Goal: Navigation & Orientation: Find specific page/section

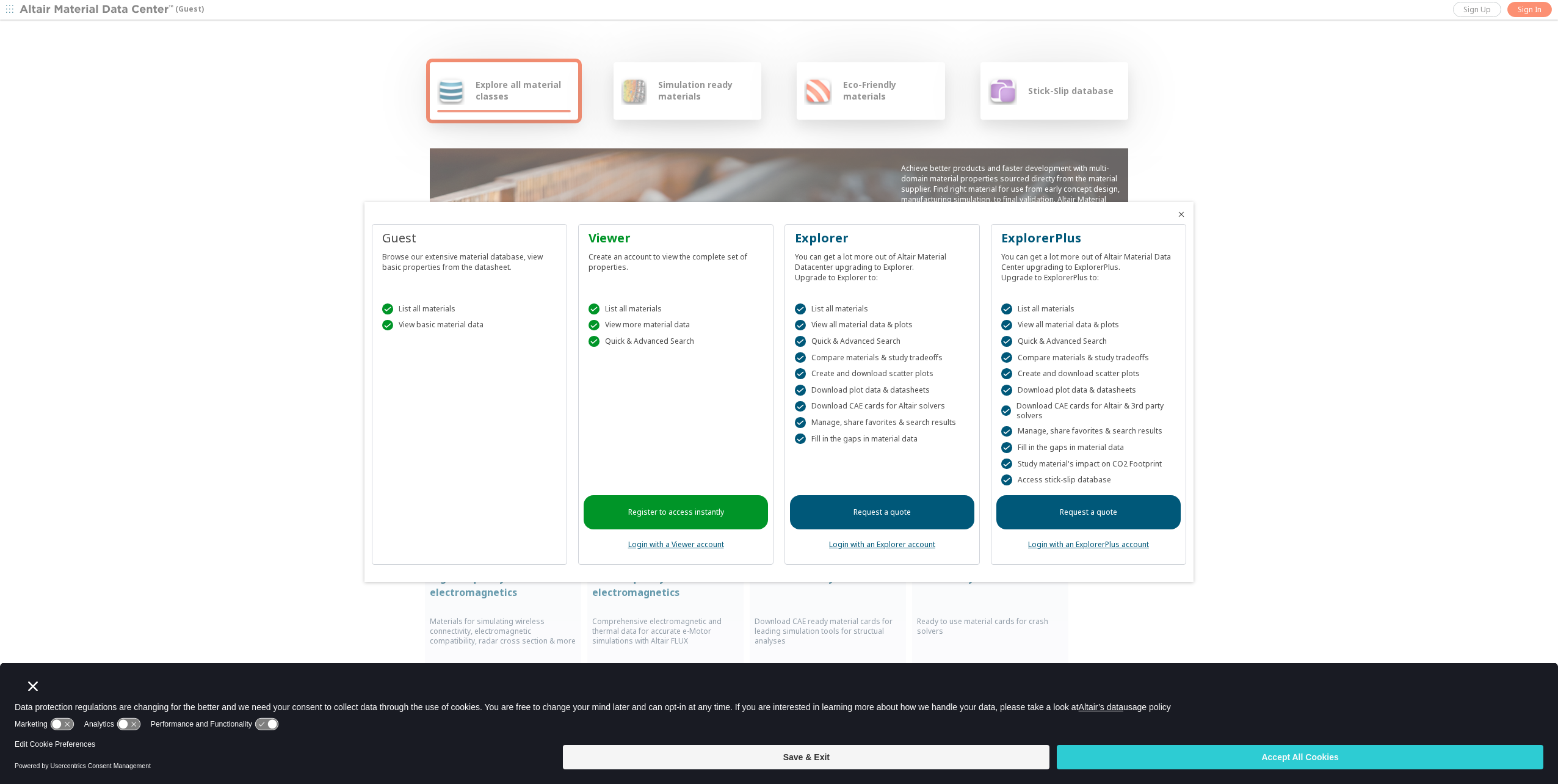
click at [1181, 213] on icon "Close" at bounding box center [1181, 214] width 10 height 10
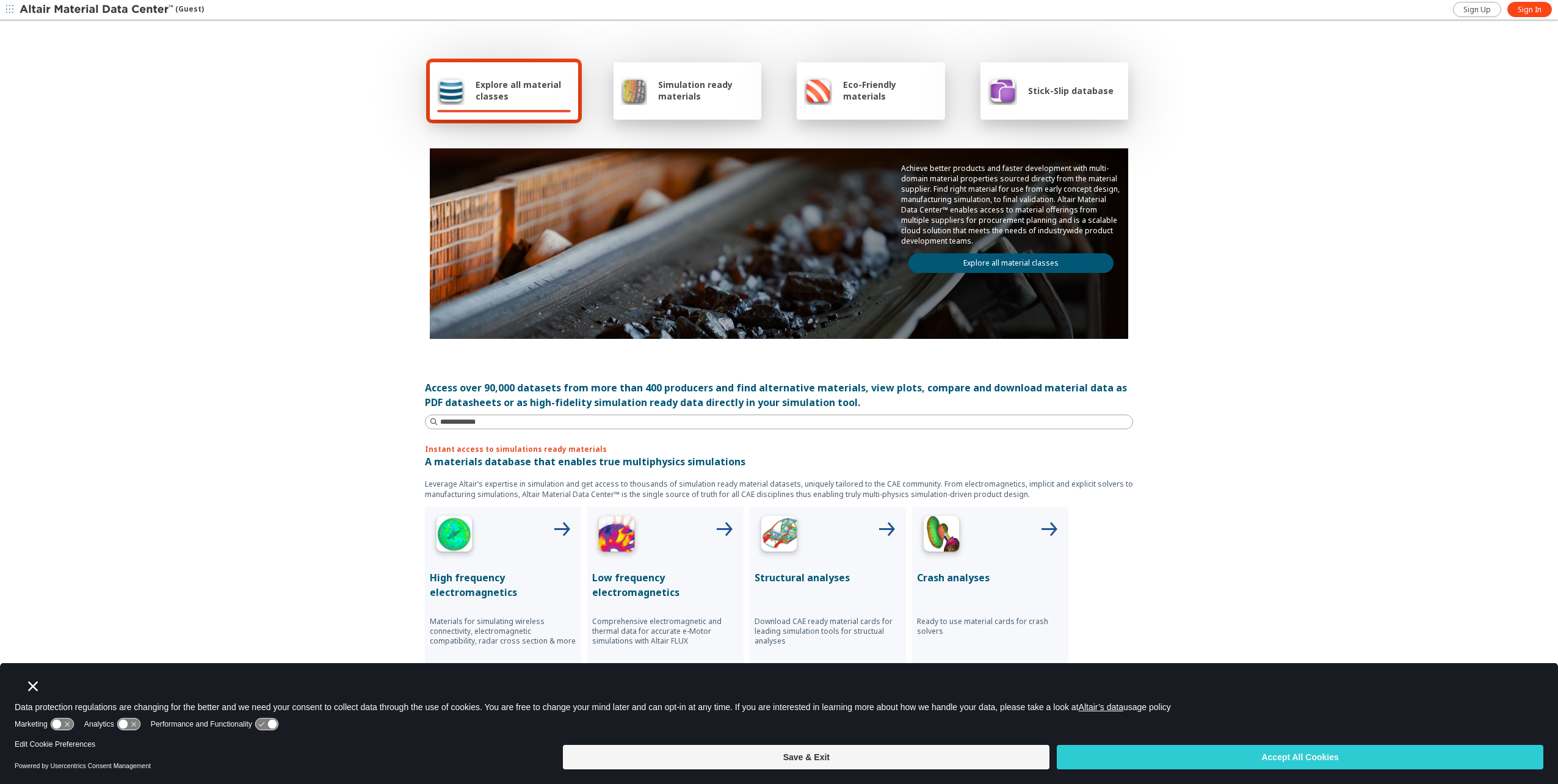
click at [505, 91] on span "Explore all material classes" at bounding box center [523, 90] width 95 height 23
click at [286, 311] on div "Explore all material classes Simulation ready materials Eco-Friendly materials …" at bounding box center [779, 384] width 1558 height 726
click at [499, 416] on input at bounding box center [786, 422] width 692 height 13
click at [313, 385] on div "Explore all material classes Simulation ready materials Eco-Friendly materials …" at bounding box center [779, 384] width 1558 height 726
click at [477, 85] on span "Explore all material classes" at bounding box center [523, 90] width 95 height 23
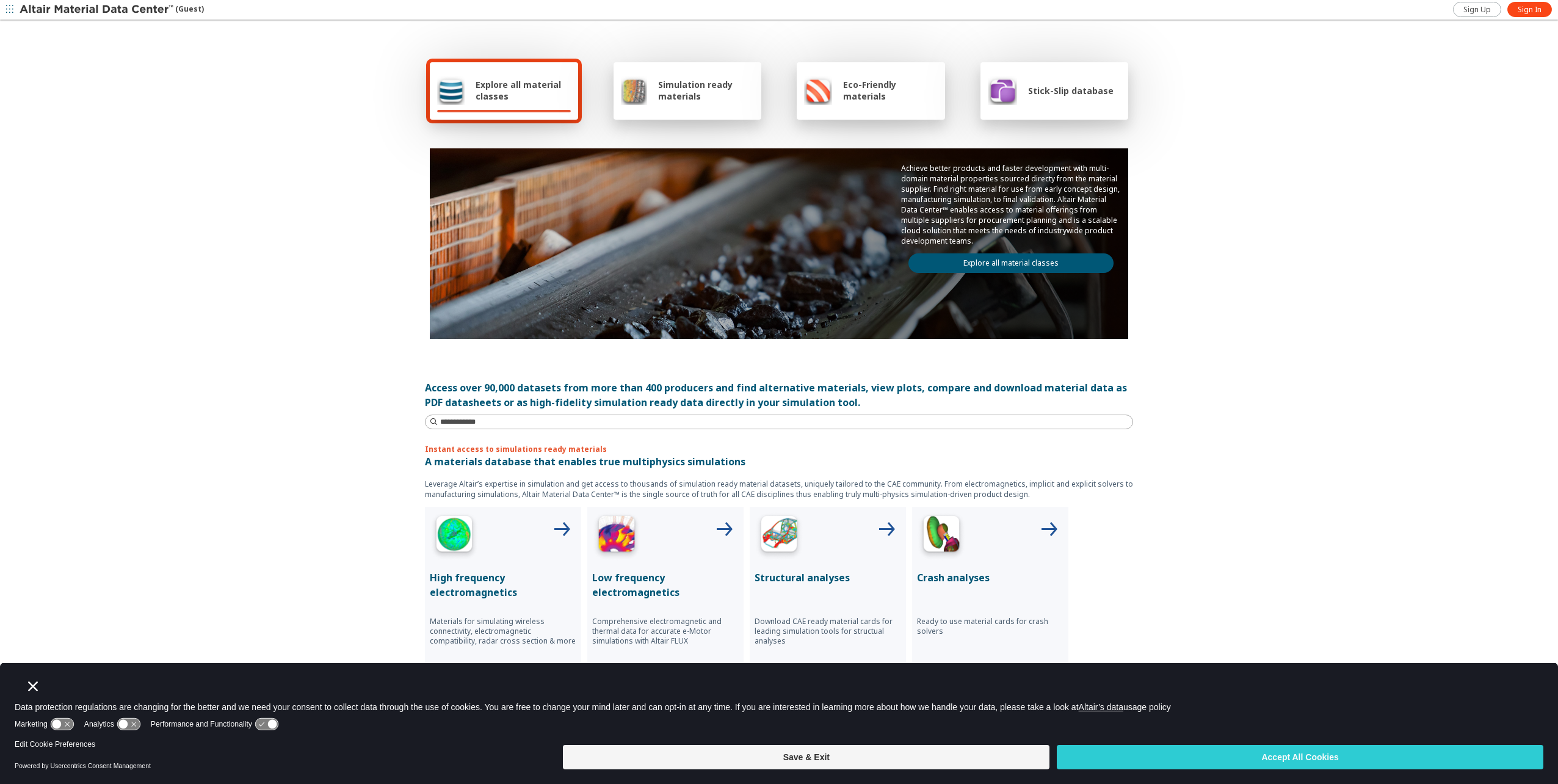
scroll to position [183, 0]
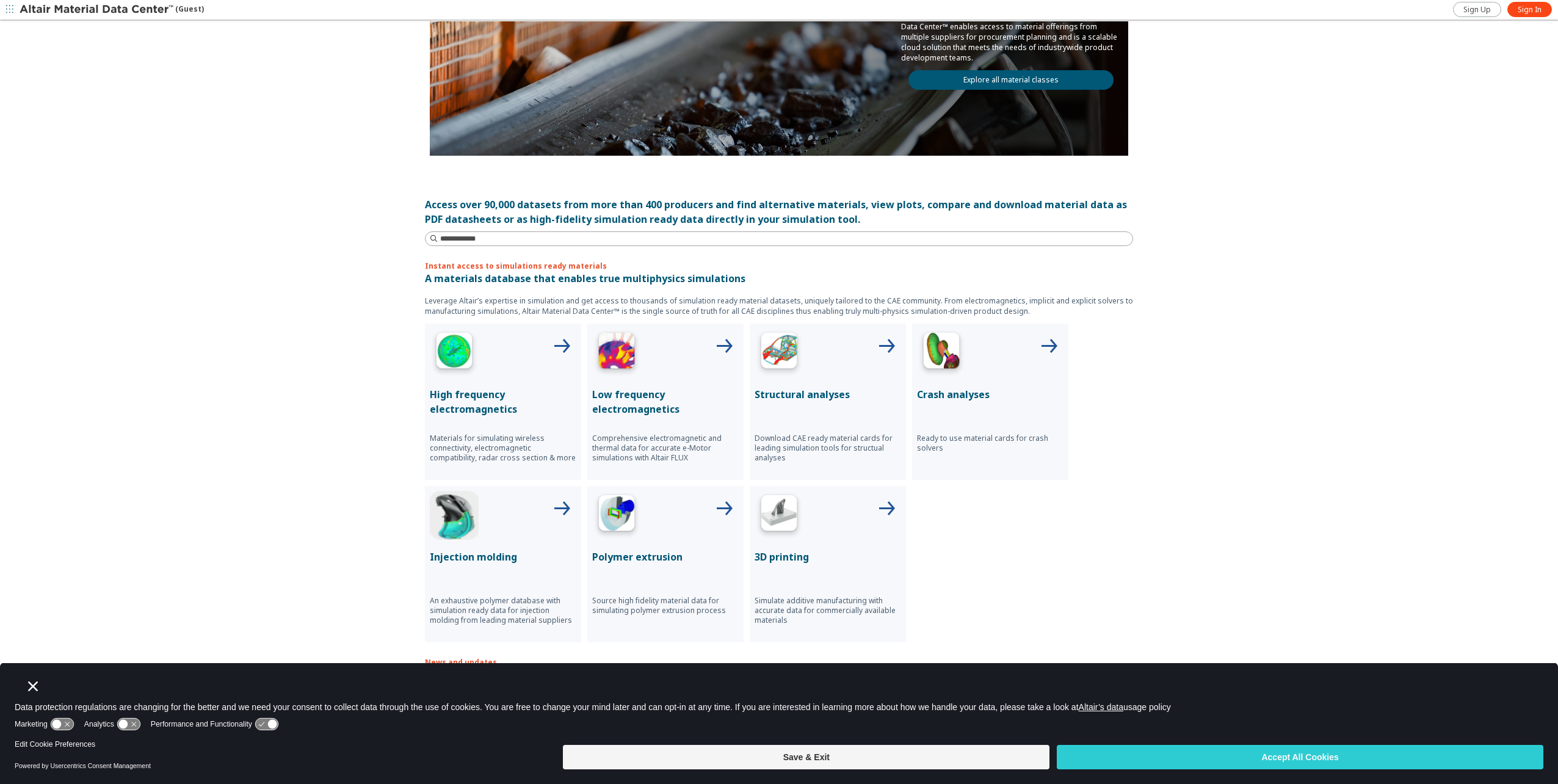
click at [438, 515] on img at bounding box center [454, 515] width 49 height 49
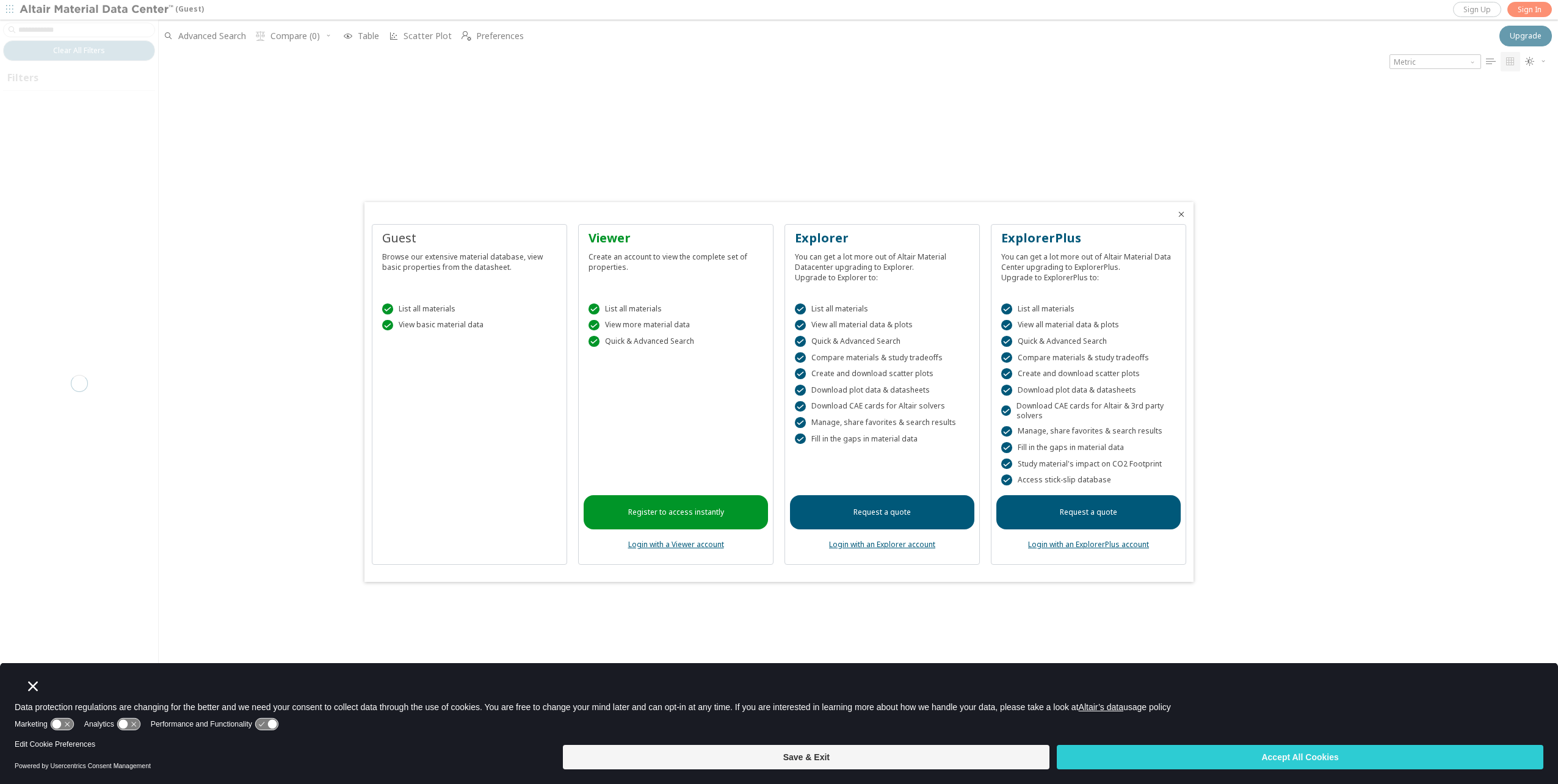
click at [1181, 214] on icon "Close" at bounding box center [1181, 214] width 10 height 10
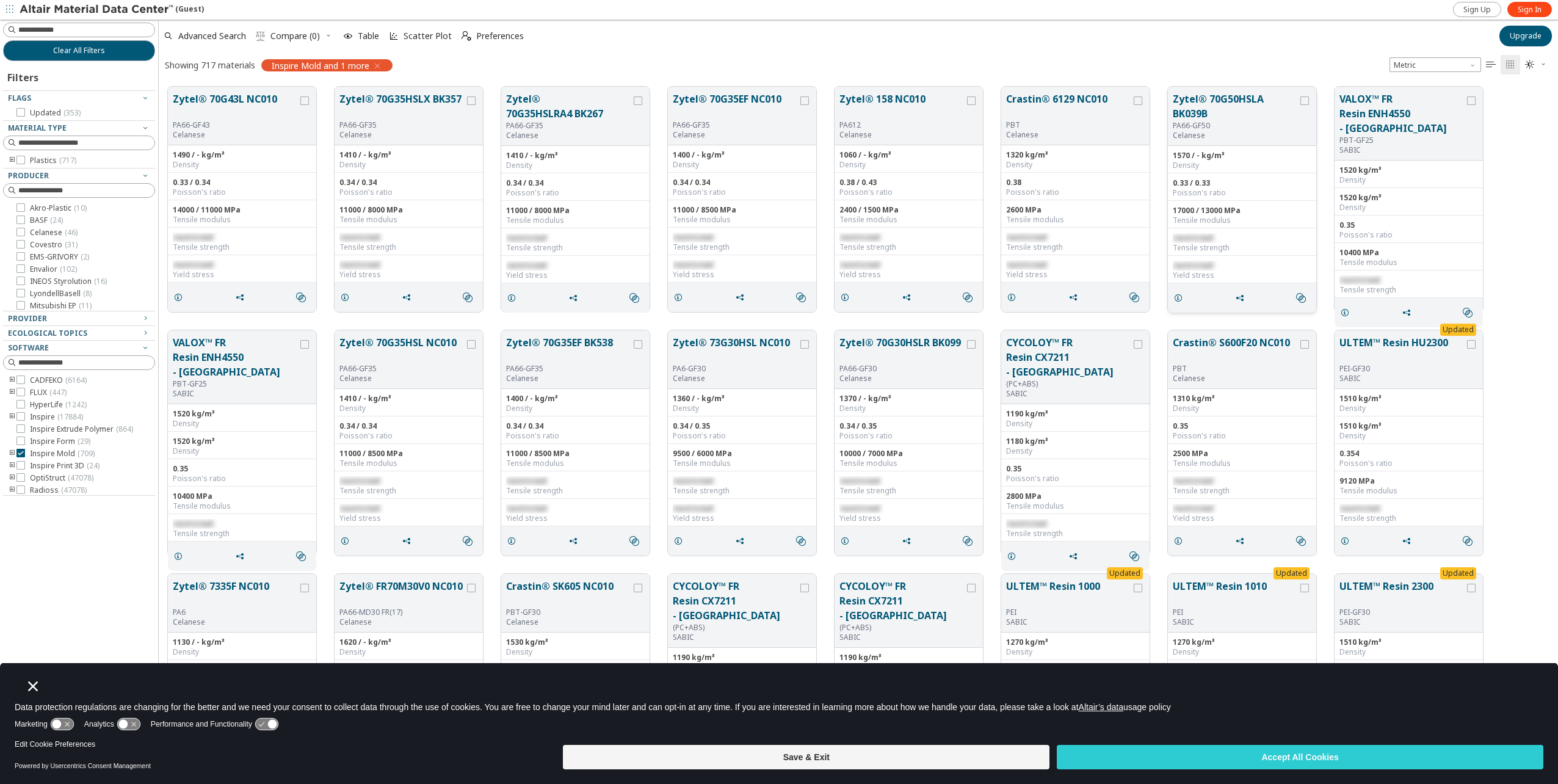
scroll to position [661, 1390]
click at [1275, 752] on button "Accept All Cookies" at bounding box center [1300, 757] width 487 height 24
